Goal: Task Accomplishment & Management: Use online tool/utility

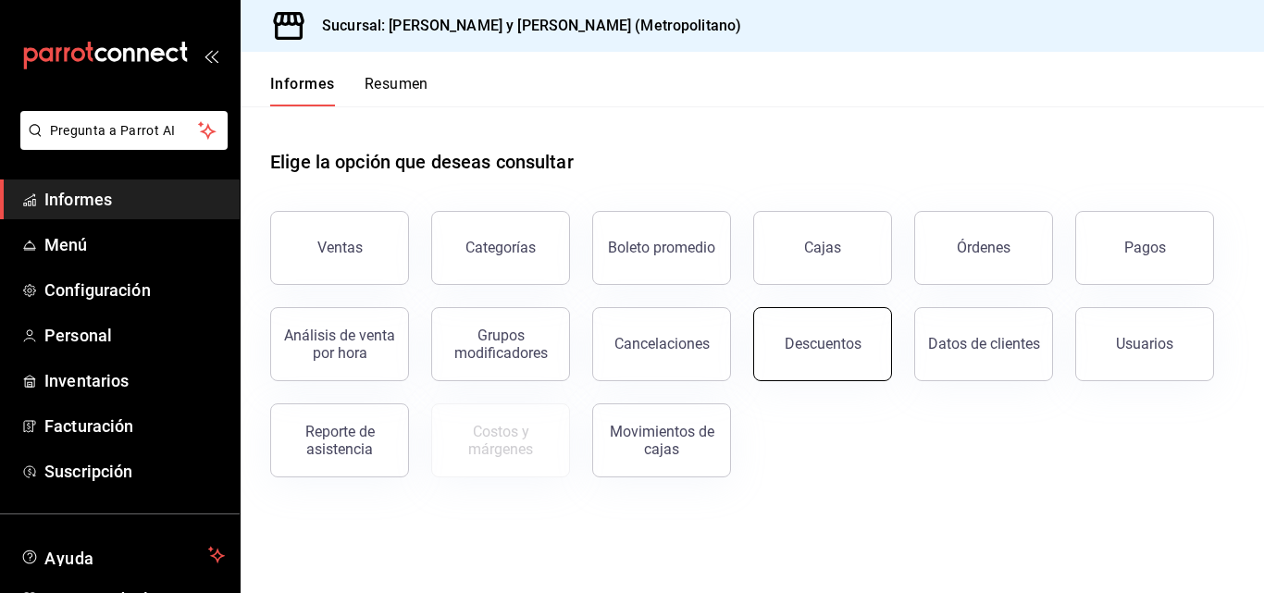
click at [803, 335] on button "Descuentos" at bounding box center [823, 344] width 139 height 74
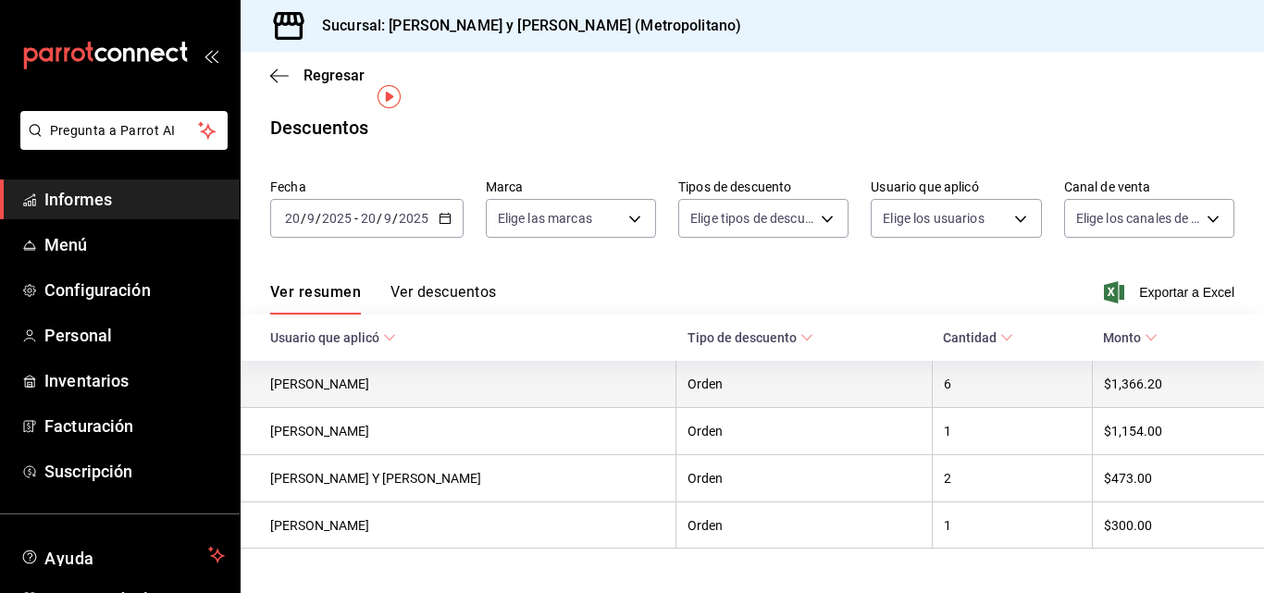
scroll to position [31, 0]
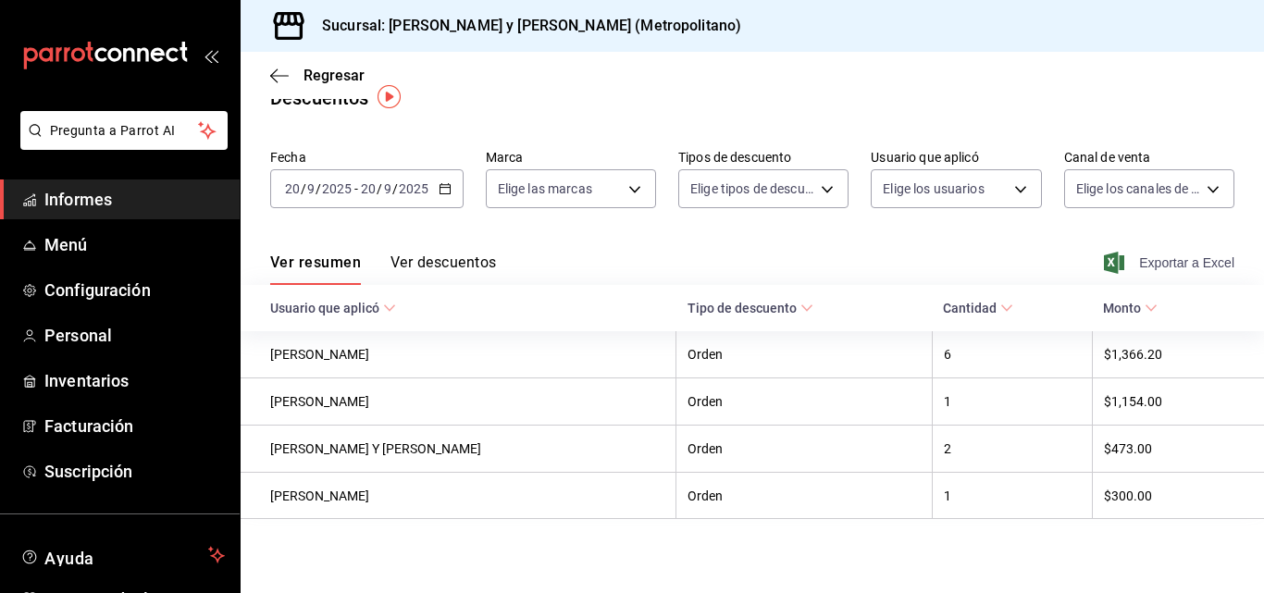
click at [1203, 267] on font "Exportar a Excel" at bounding box center [1187, 262] width 95 height 15
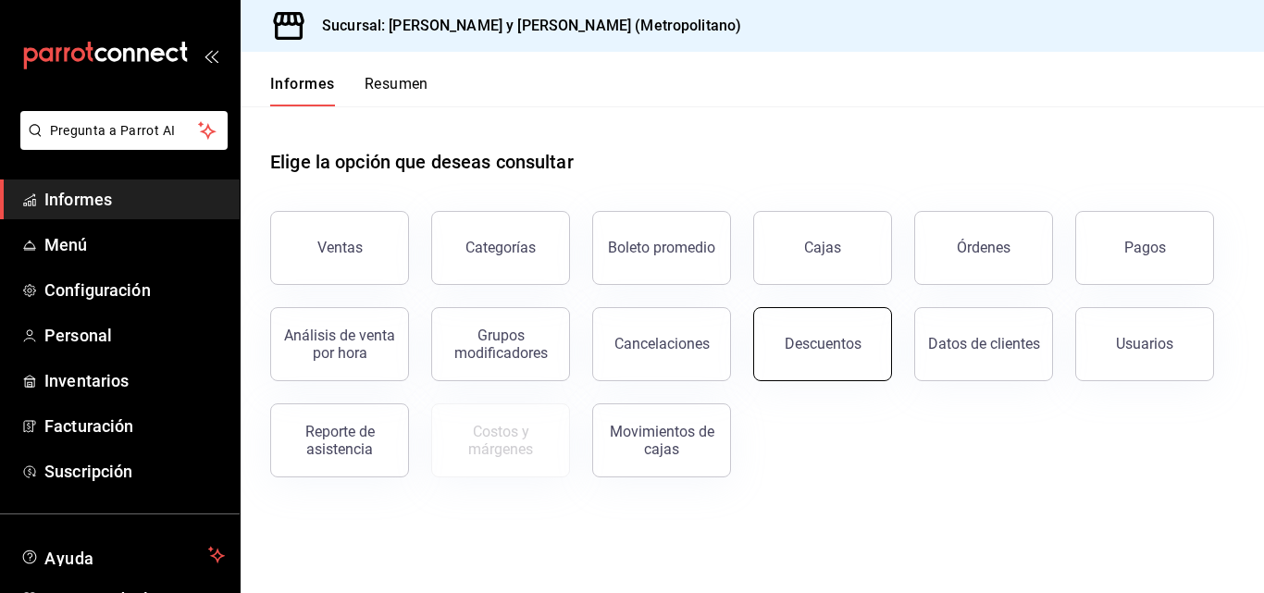
click at [810, 355] on button "Descuentos" at bounding box center [823, 344] width 139 height 74
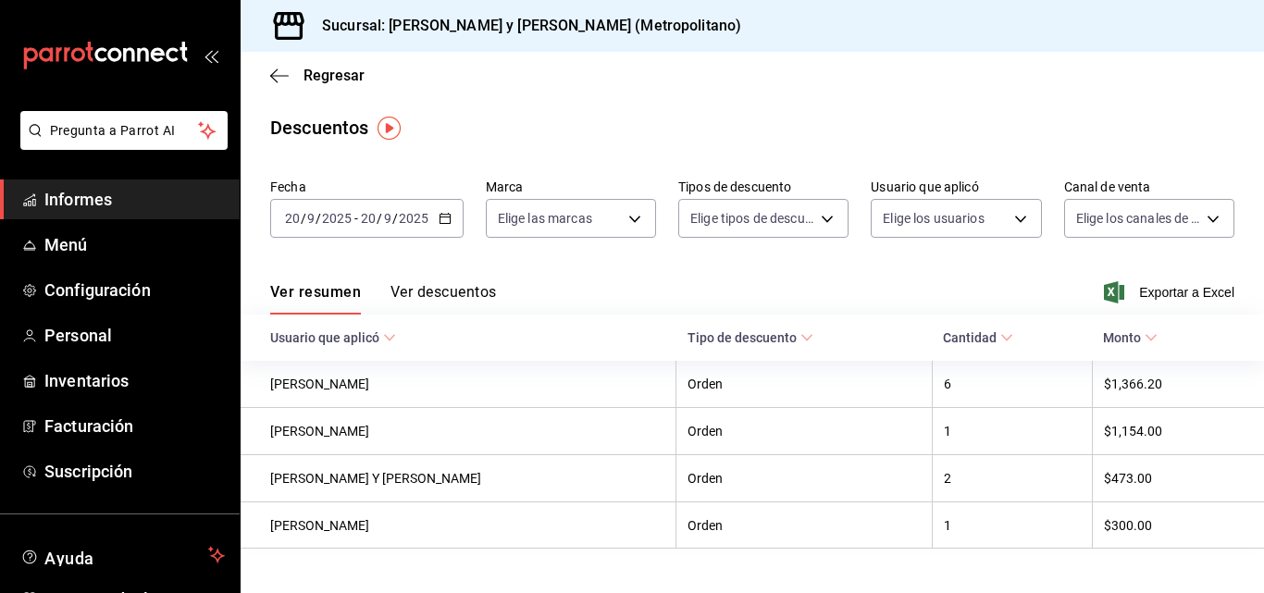
click at [1116, 290] on span "Exportar a Excel" at bounding box center [1171, 292] width 127 height 22
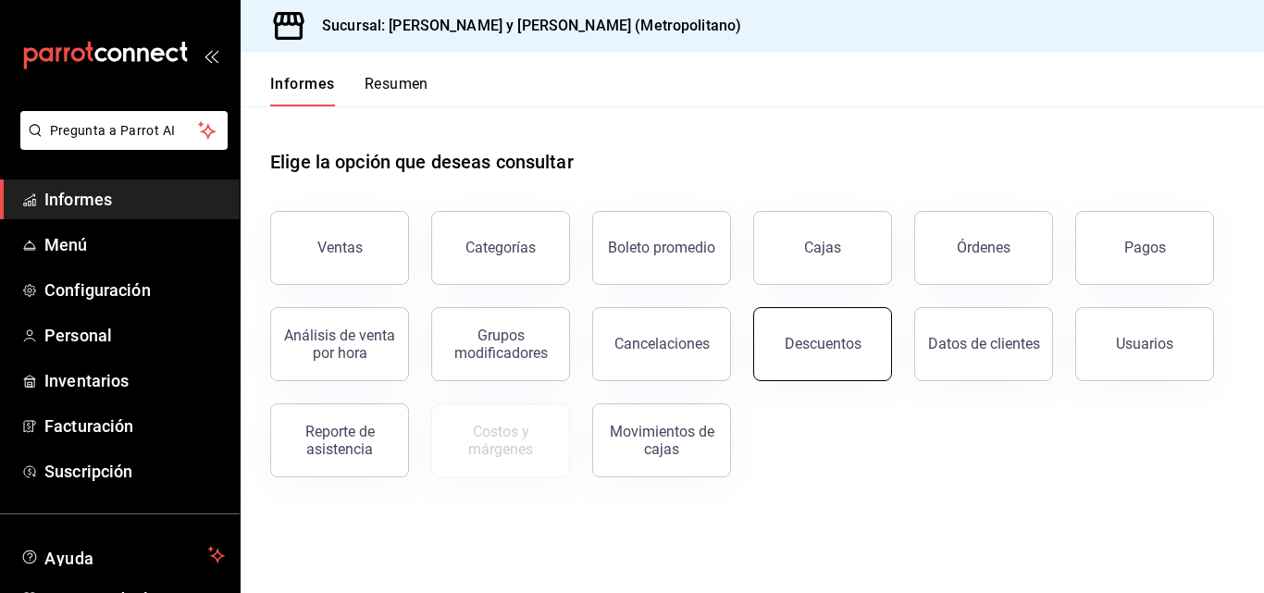
click at [866, 346] on button "Descuentos" at bounding box center [823, 344] width 139 height 74
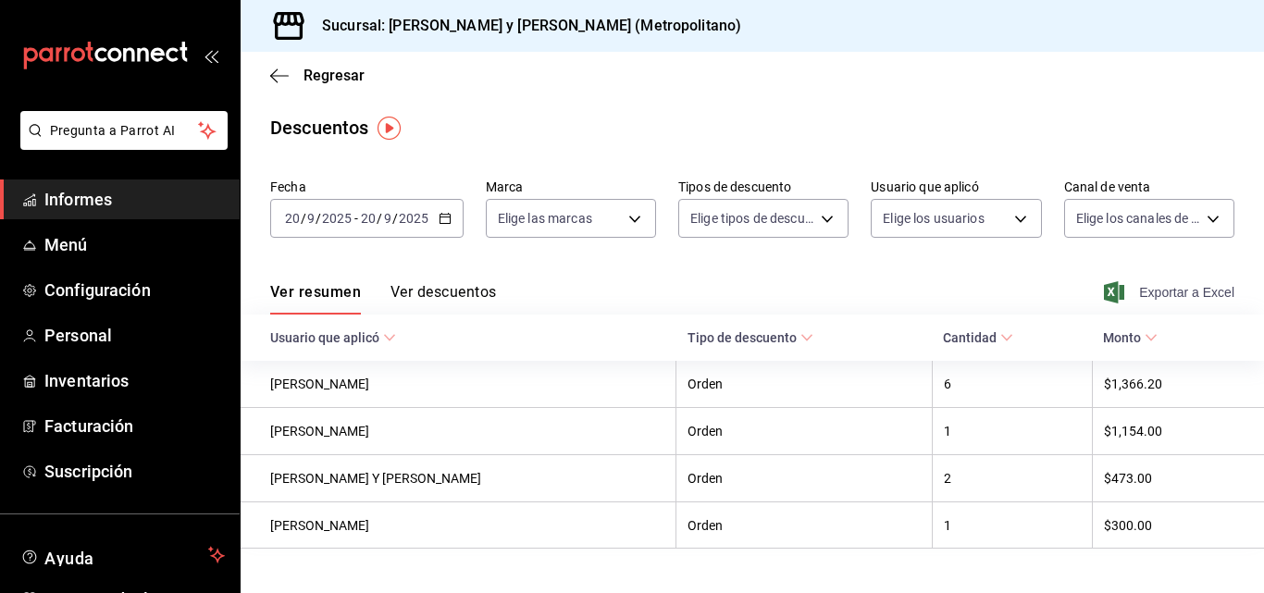
click at [1145, 298] on font "Exportar a Excel" at bounding box center [1187, 292] width 95 height 15
